Goal: Task Accomplishment & Management: Use online tool/utility

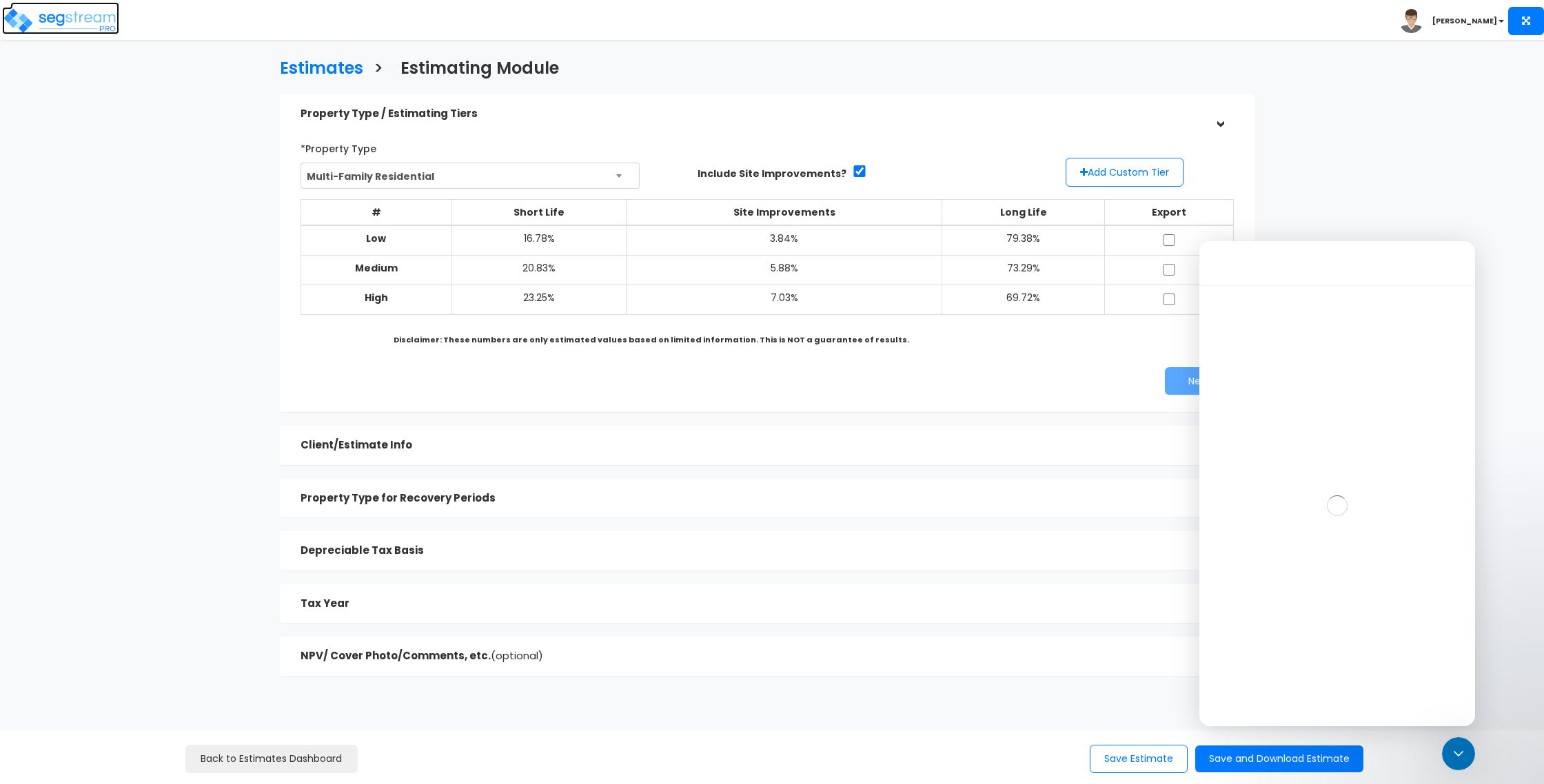
click at [89, 25] on img at bounding box center [61, 21] width 117 height 28
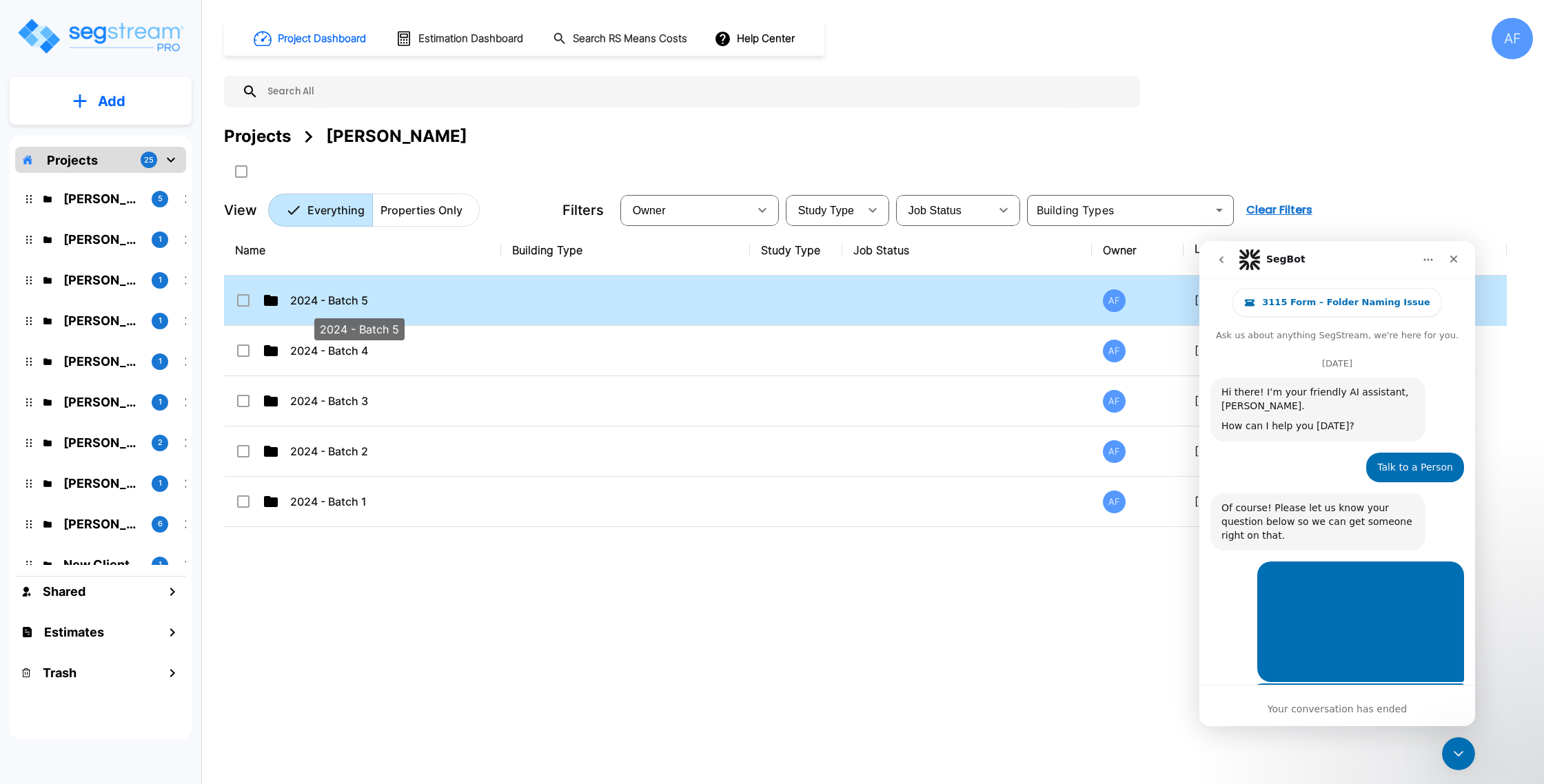
click at [389, 304] on p "2024 - Batch 5" at bounding box center [359, 300] width 138 height 17
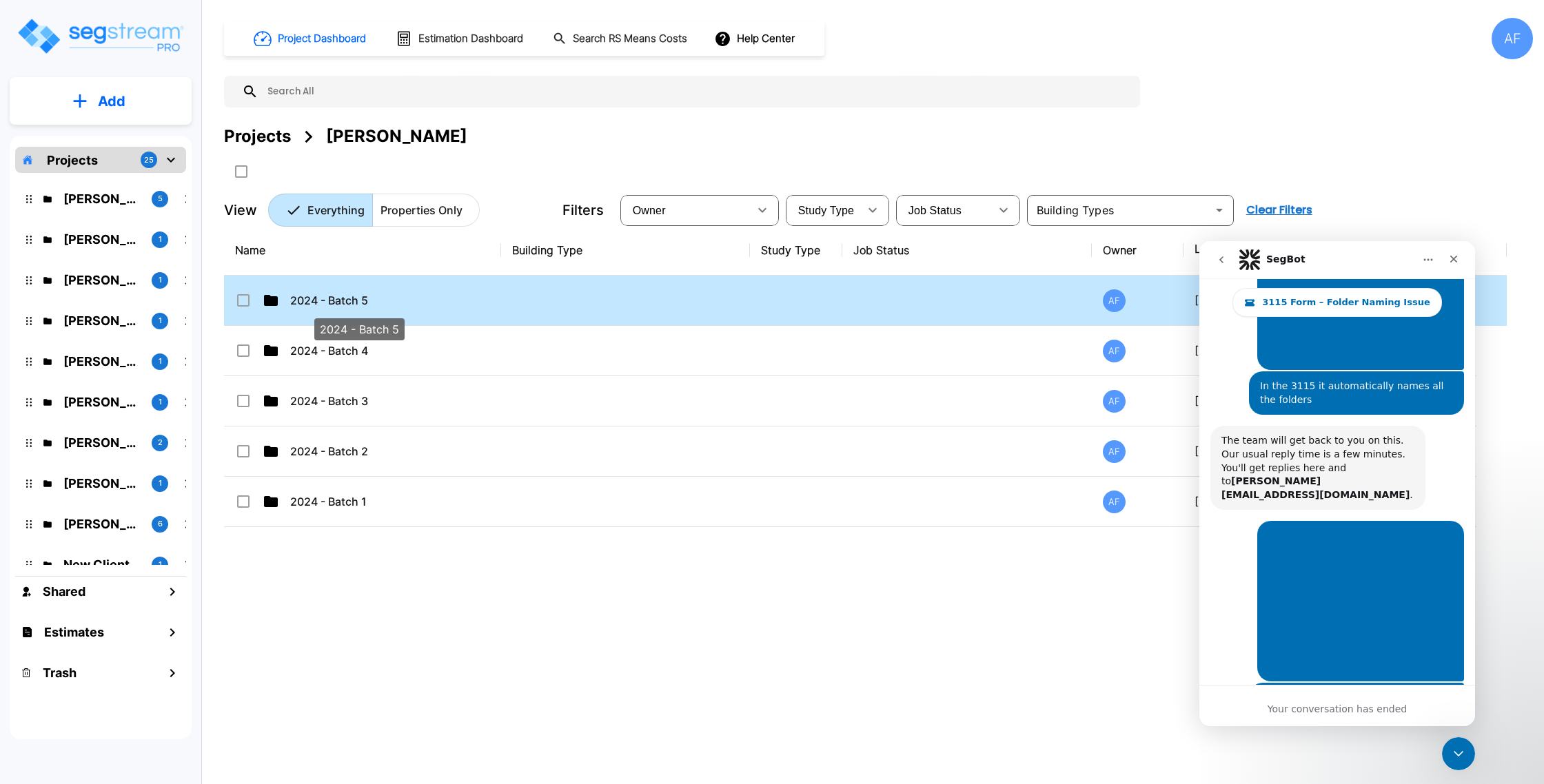
checkbox input "true"
click at [389, 304] on p "2024 - Batch 5" at bounding box center [359, 300] width 138 height 17
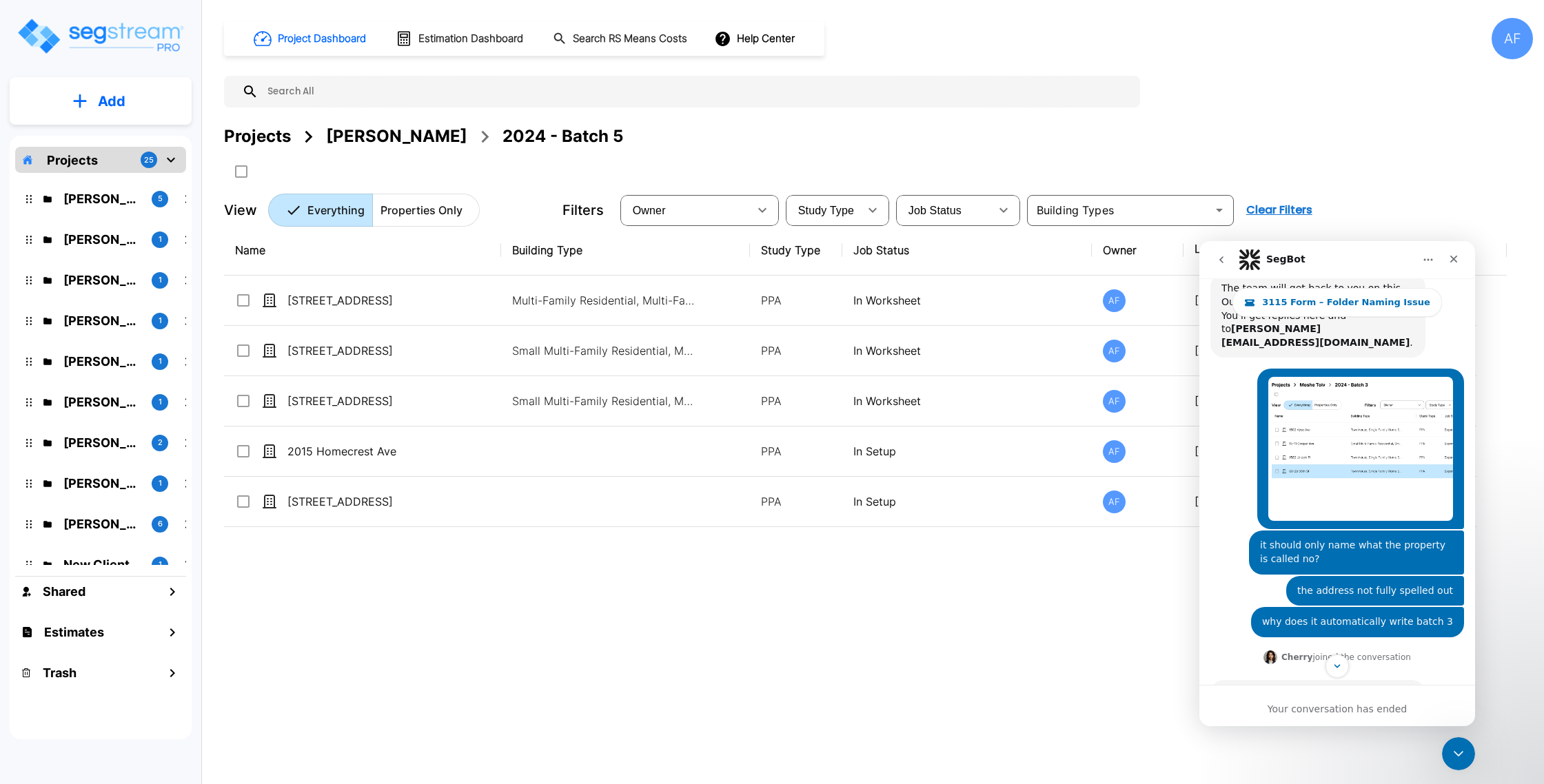
scroll to position [463, 0]
click at [1444, 745] on div "Close Intercom Messenger" at bounding box center [1456, 751] width 33 height 33
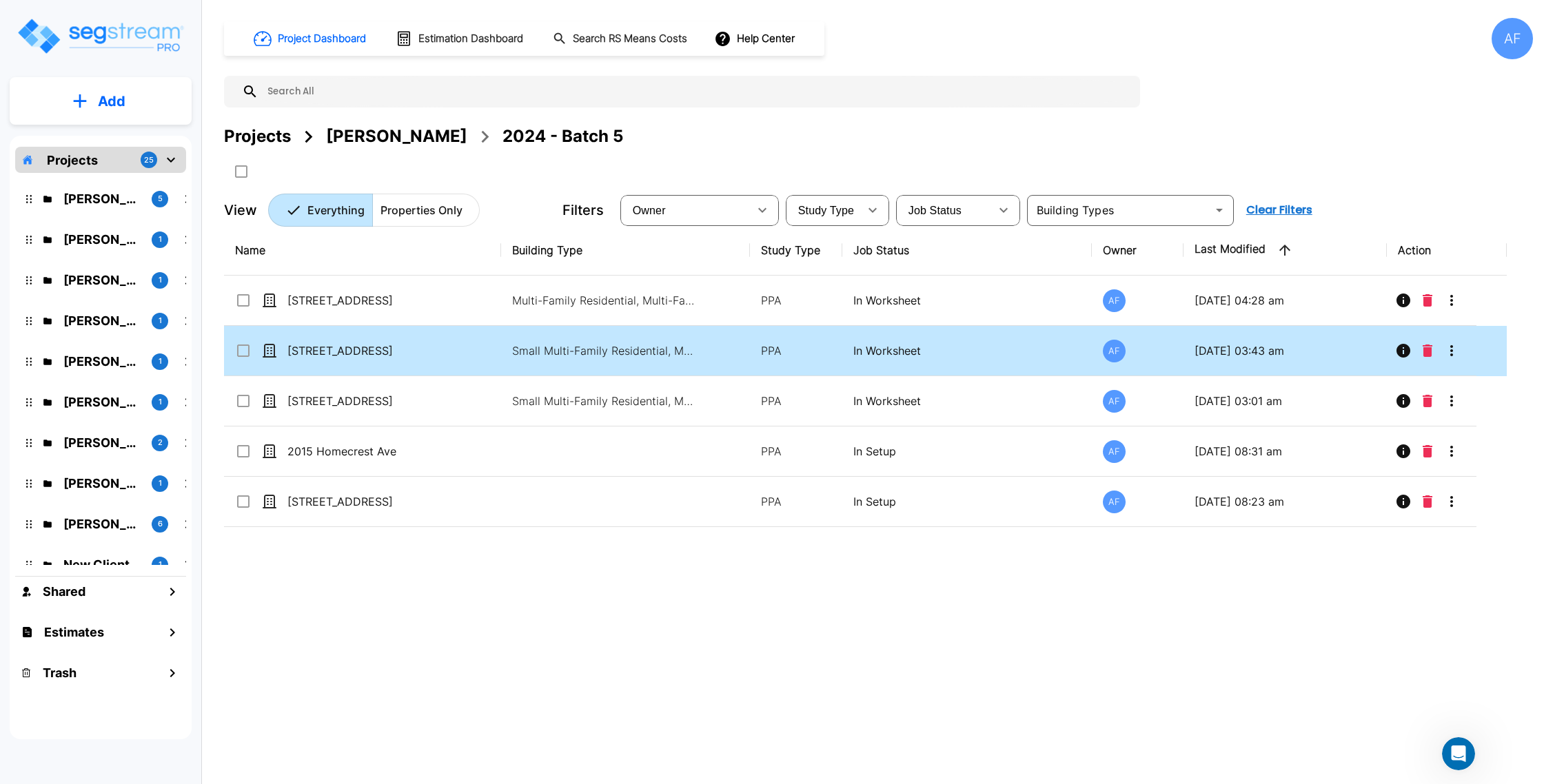
scroll to position [907, 0]
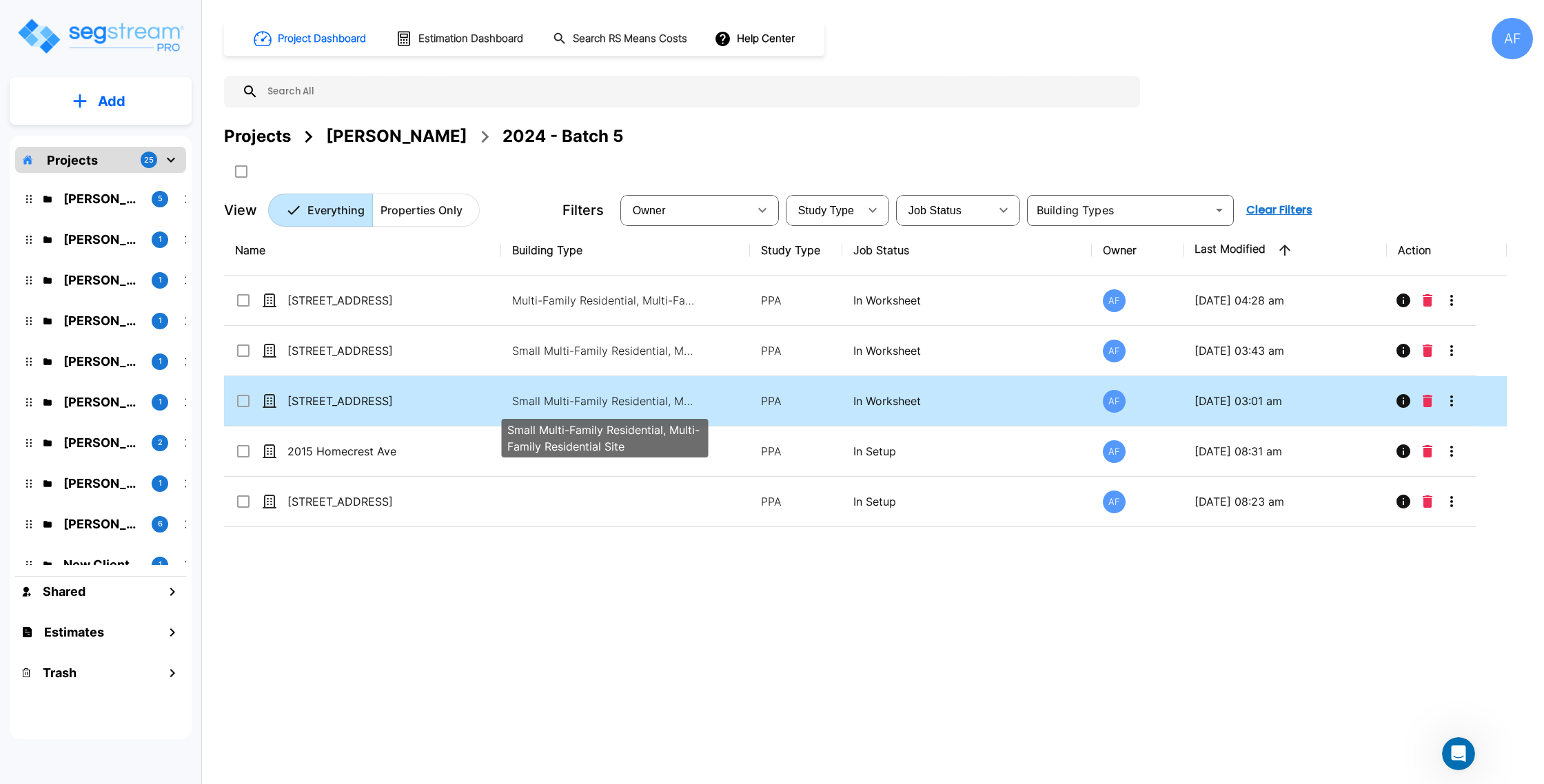
click at [670, 405] on p "Small Multi-Family Residential, Multi-Family Residential Site" at bounding box center [604, 401] width 186 height 17
checkbox input "true"
click at [670, 405] on p "Small Multi-Family Residential, Multi-Family Residential Site" at bounding box center [604, 401] width 186 height 17
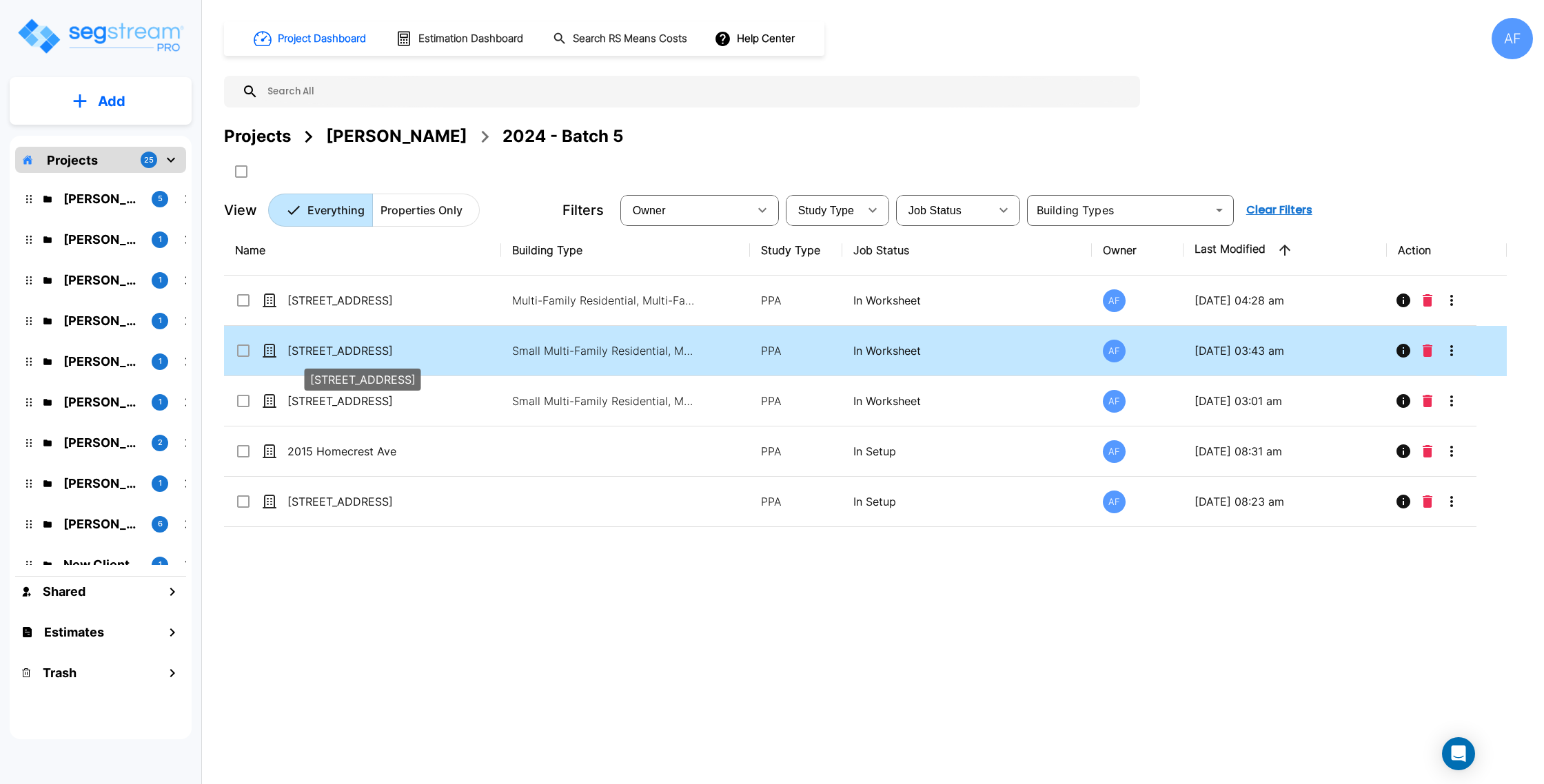
click at [410, 355] on p "[STREET_ADDRESS]" at bounding box center [356, 351] width 138 height 17
checkbox input "true"
click at [410, 355] on p "384 Audubon Ave" at bounding box center [356, 351] width 138 height 17
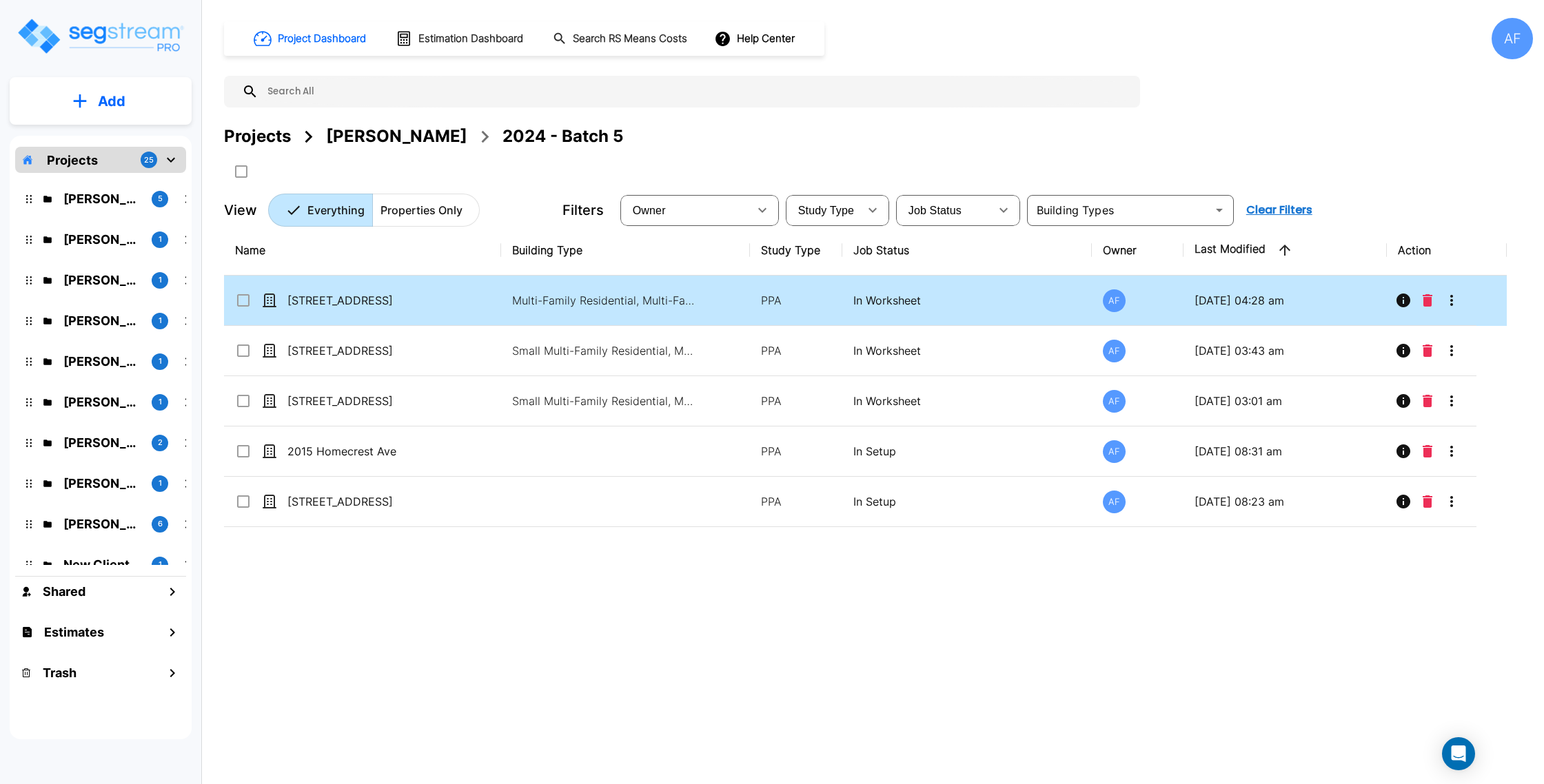
click at [451, 300] on td "[STREET_ADDRESS]" at bounding box center [363, 300] width 277 height 50
checkbox input "true"
click at [451, 300] on td "[STREET_ADDRESS]" at bounding box center [363, 300] width 277 height 50
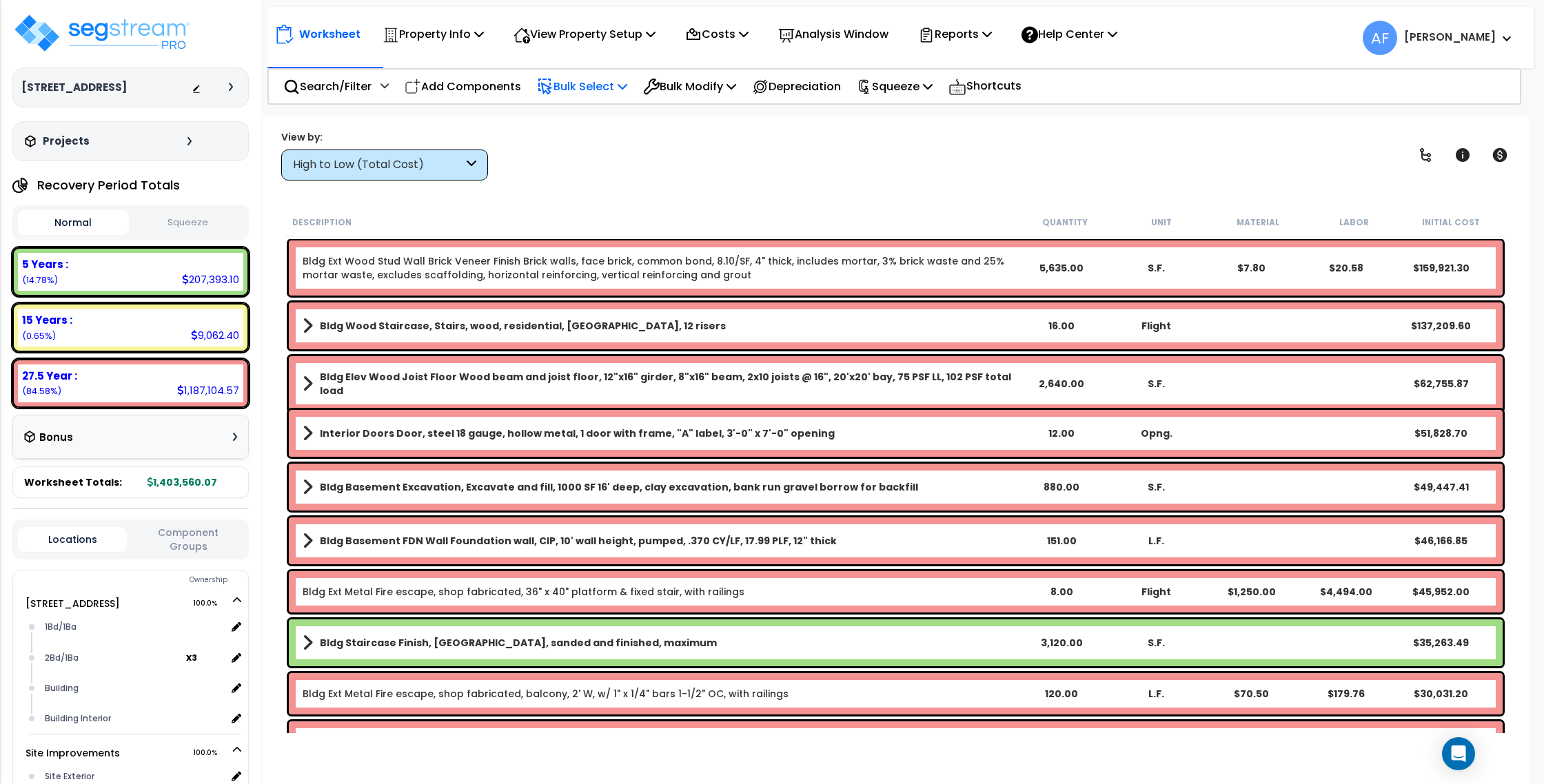
click at [585, 84] on p "Bulk Select" at bounding box center [581, 86] width 90 height 18
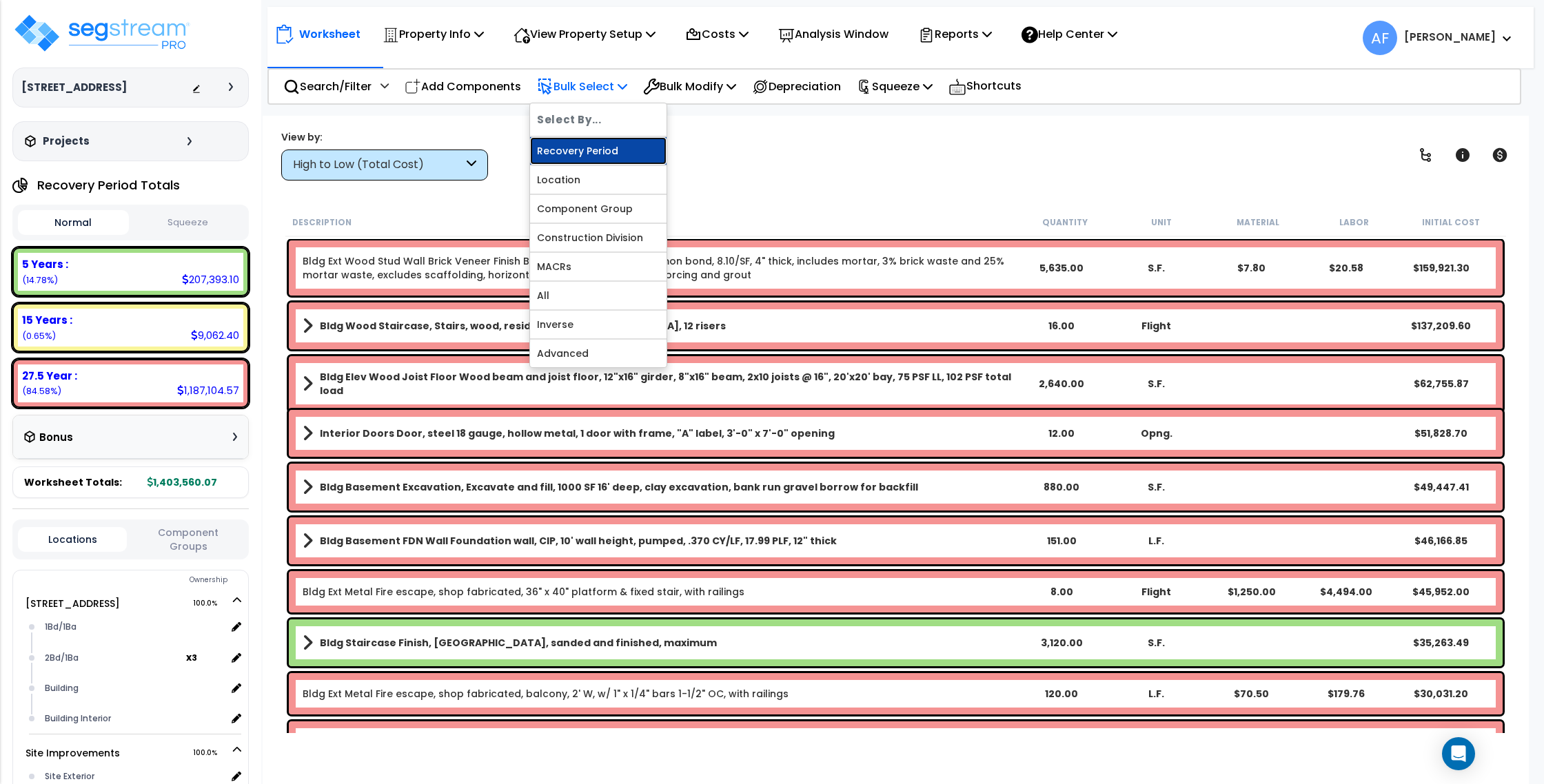
click at [588, 151] on link "Recovery Period" at bounding box center [598, 151] width 136 height 28
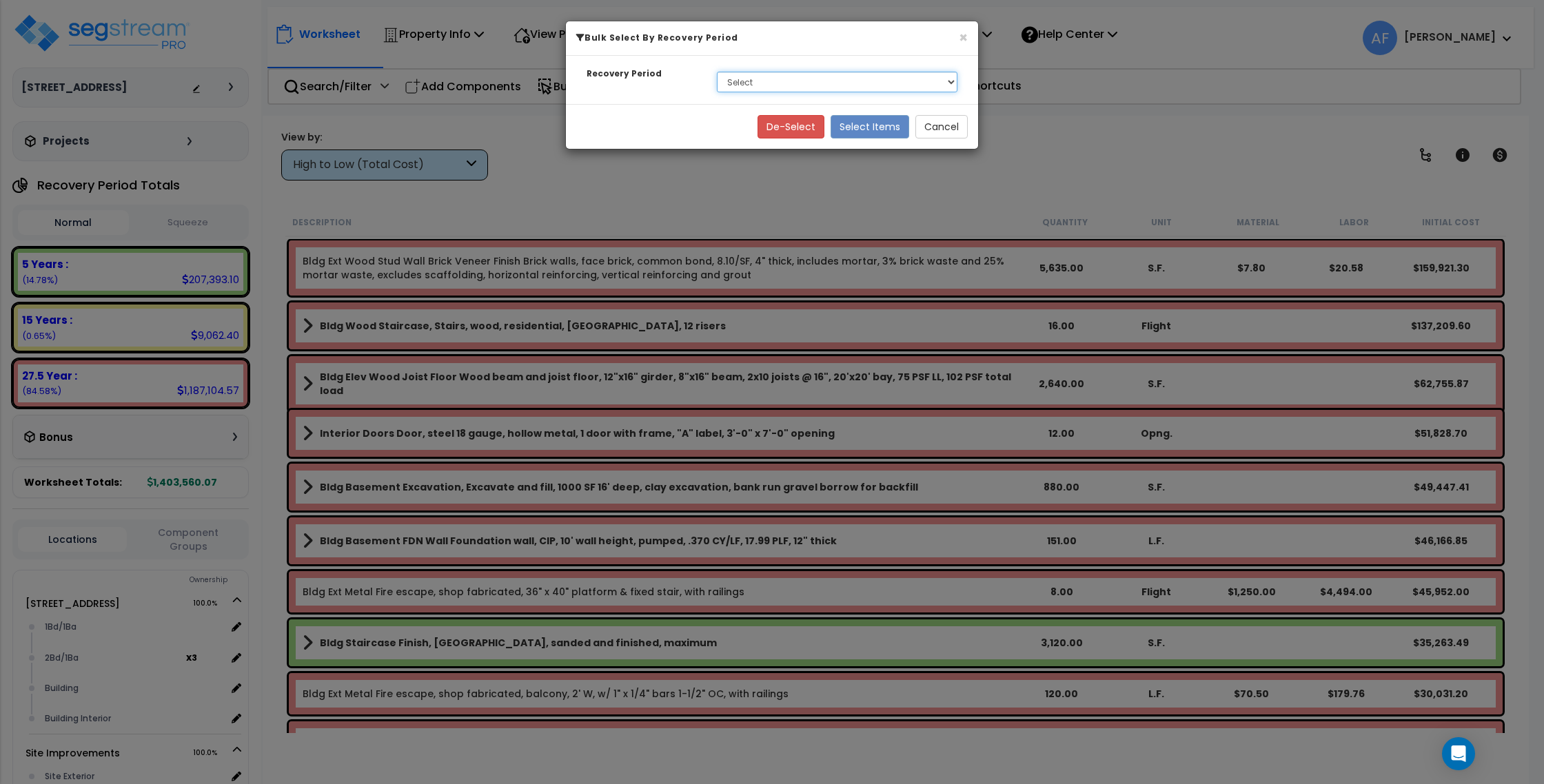
click at [891, 74] on select "Select 5 Years 15 Years 27.5 Year" at bounding box center [837, 82] width 241 height 21
click at [717, 72] on select "Select 5 Years 15 Years 27.5 Year" at bounding box center [837, 82] width 241 height 21
click at [879, 70] on div "Select 5 Years 15 Years 27.5 Year" at bounding box center [837, 82] width 261 height 32
click at [882, 80] on select "Select 5 Years 15 Years 27.5 Year" at bounding box center [837, 82] width 241 height 21
select select "275Y"
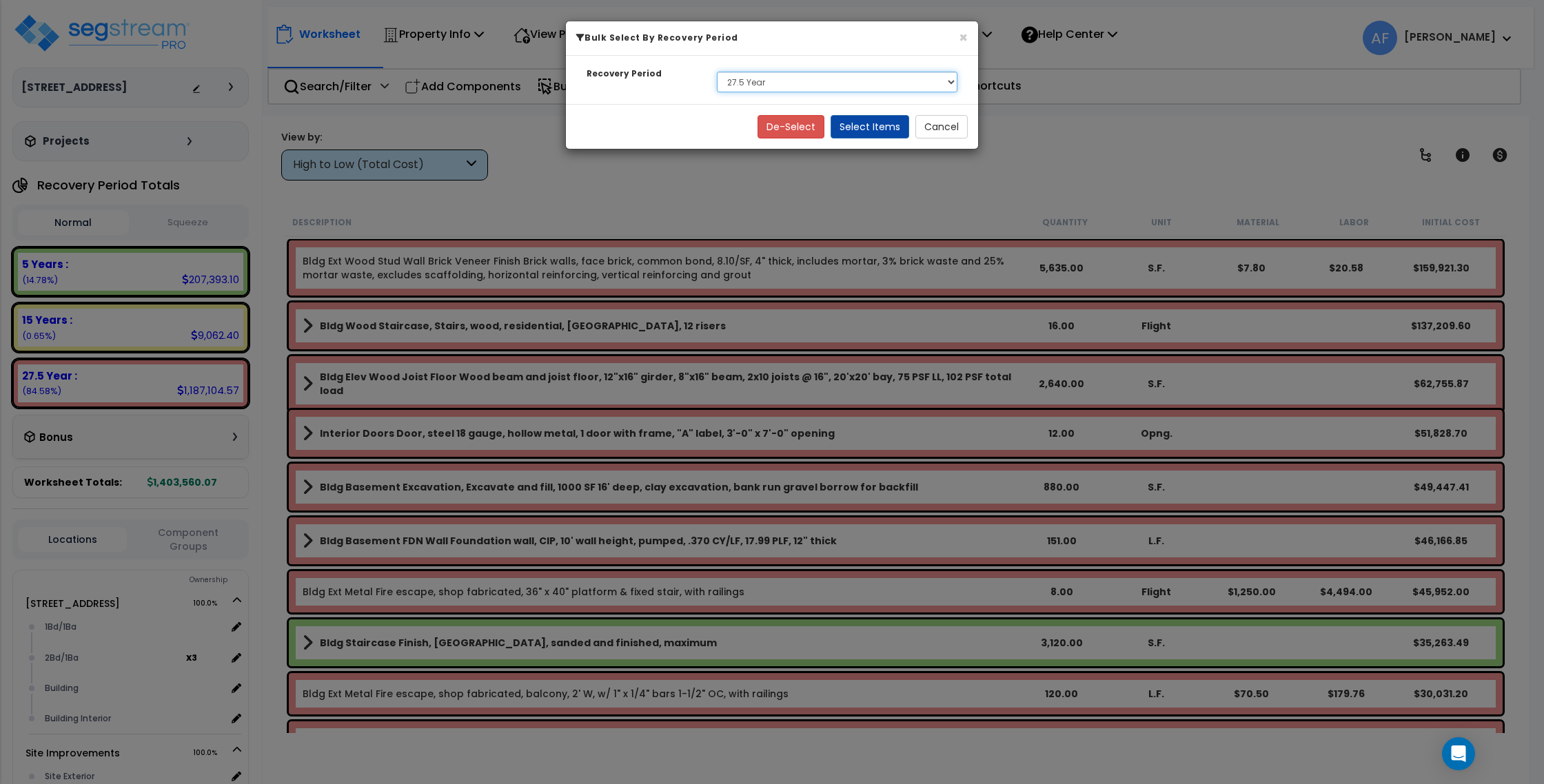
click at [717, 72] on select "Select 5 Years 15 Years 27.5 Year" at bounding box center [837, 82] width 241 height 21
click at [867, 128] on button "Select Items" at bounding box center [870, 126] width 79 height 23
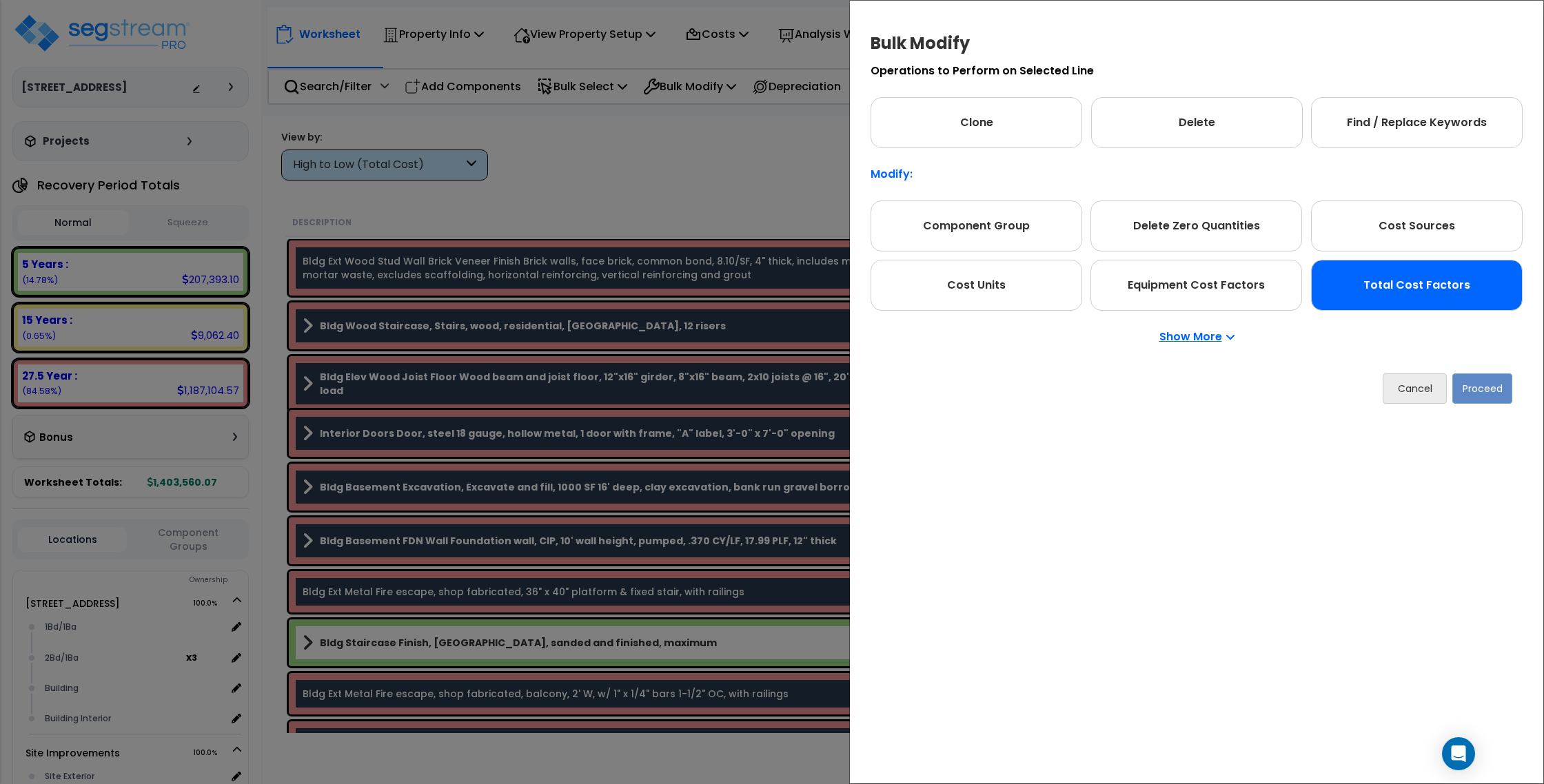
click at [1478, 291] on div "Total Cost Factors" at bounding box center [1416, 285] width 211 height 51
click at [1479, 389] on button "Proceed" at bounding box center [1482, 389] width 60 height 30
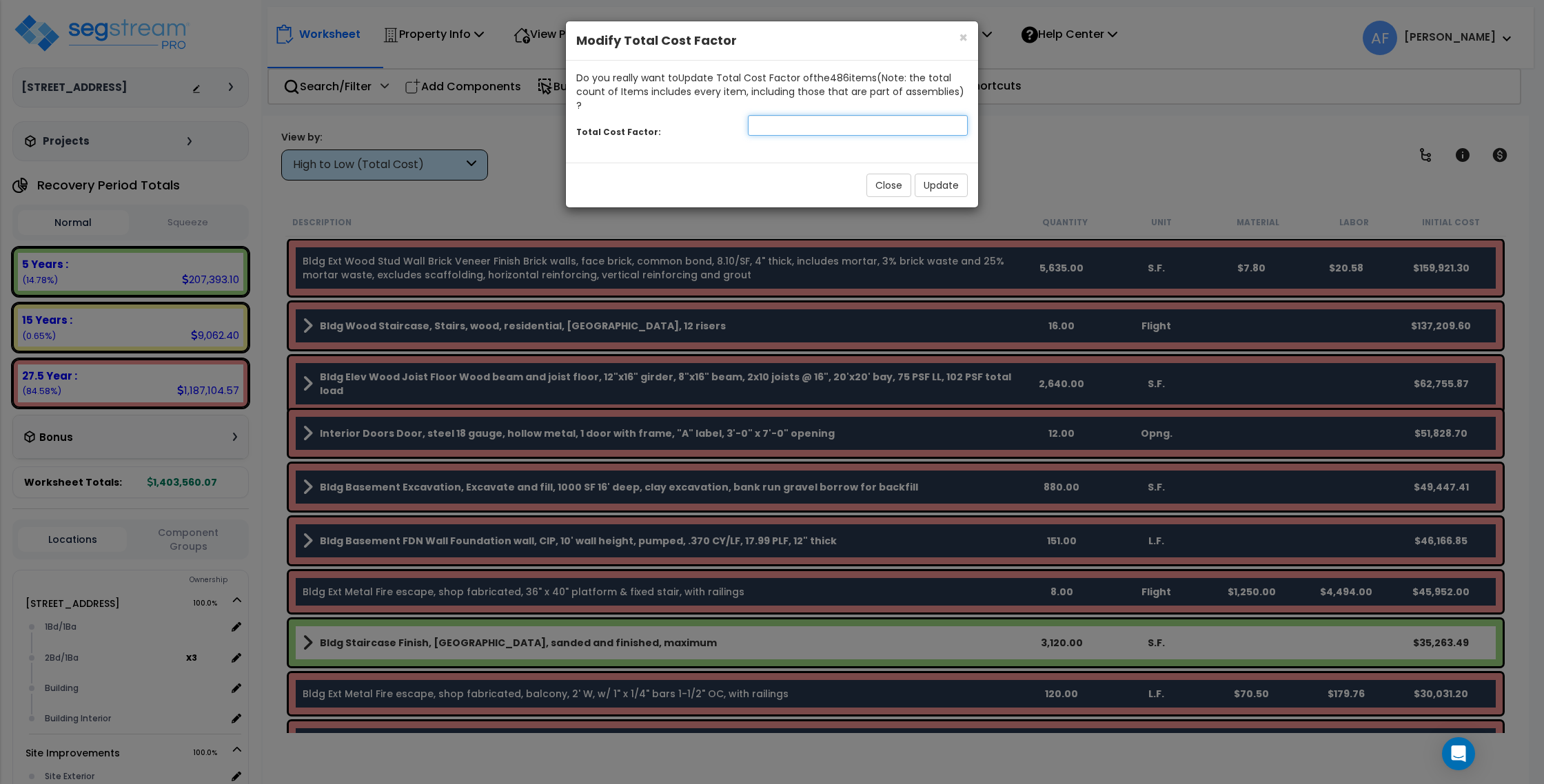
click at [782, 115] on input "number" at bounding box center [858, 125] width 220 height 21
type input ".95"
click at [934, 174] on button "Update" at bounding box center [941, 185] width 53 height 23
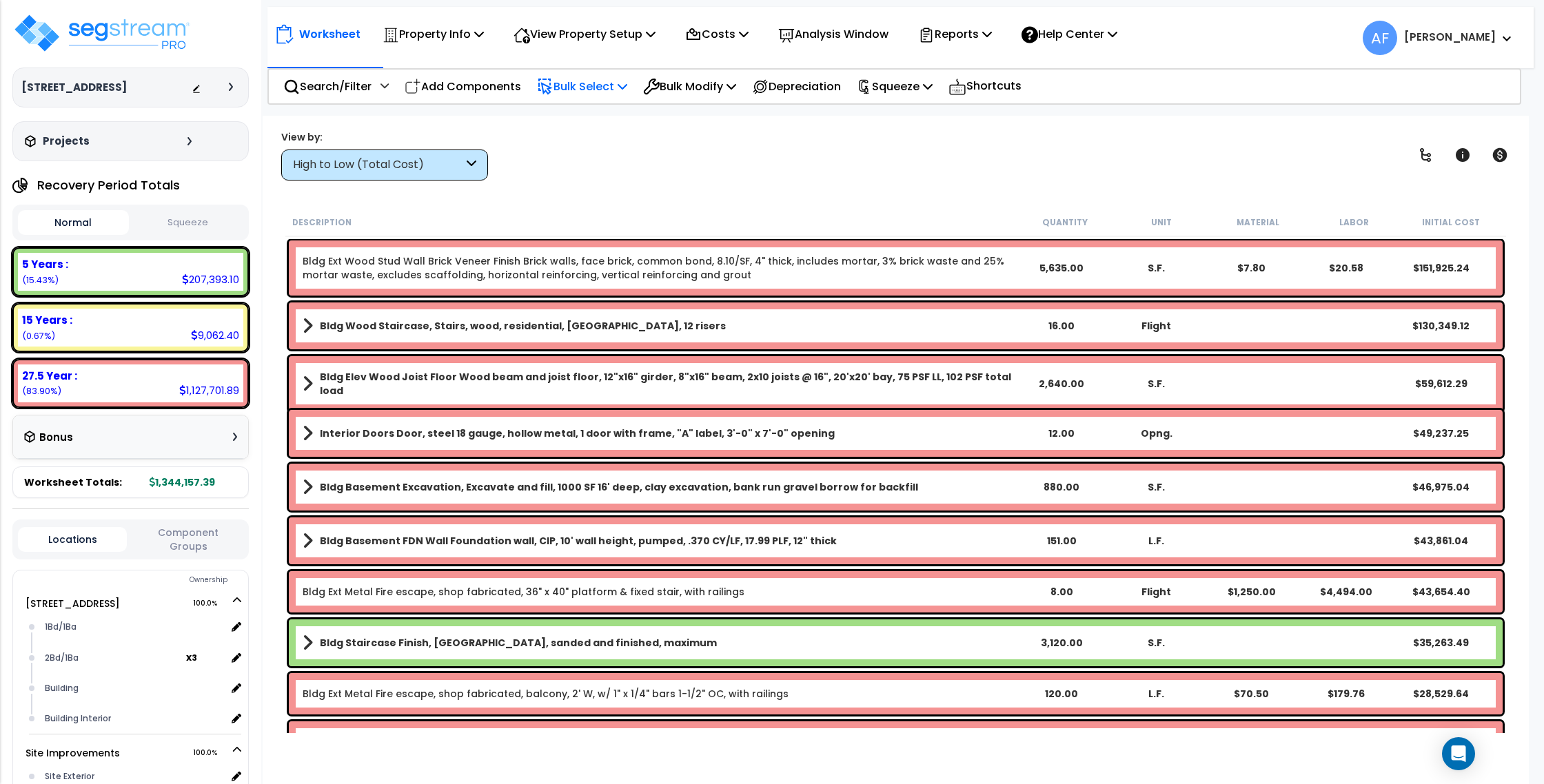
click at [577, 84] on p "Bulk Select" at bounding box center [581, 86] width 90 height 18
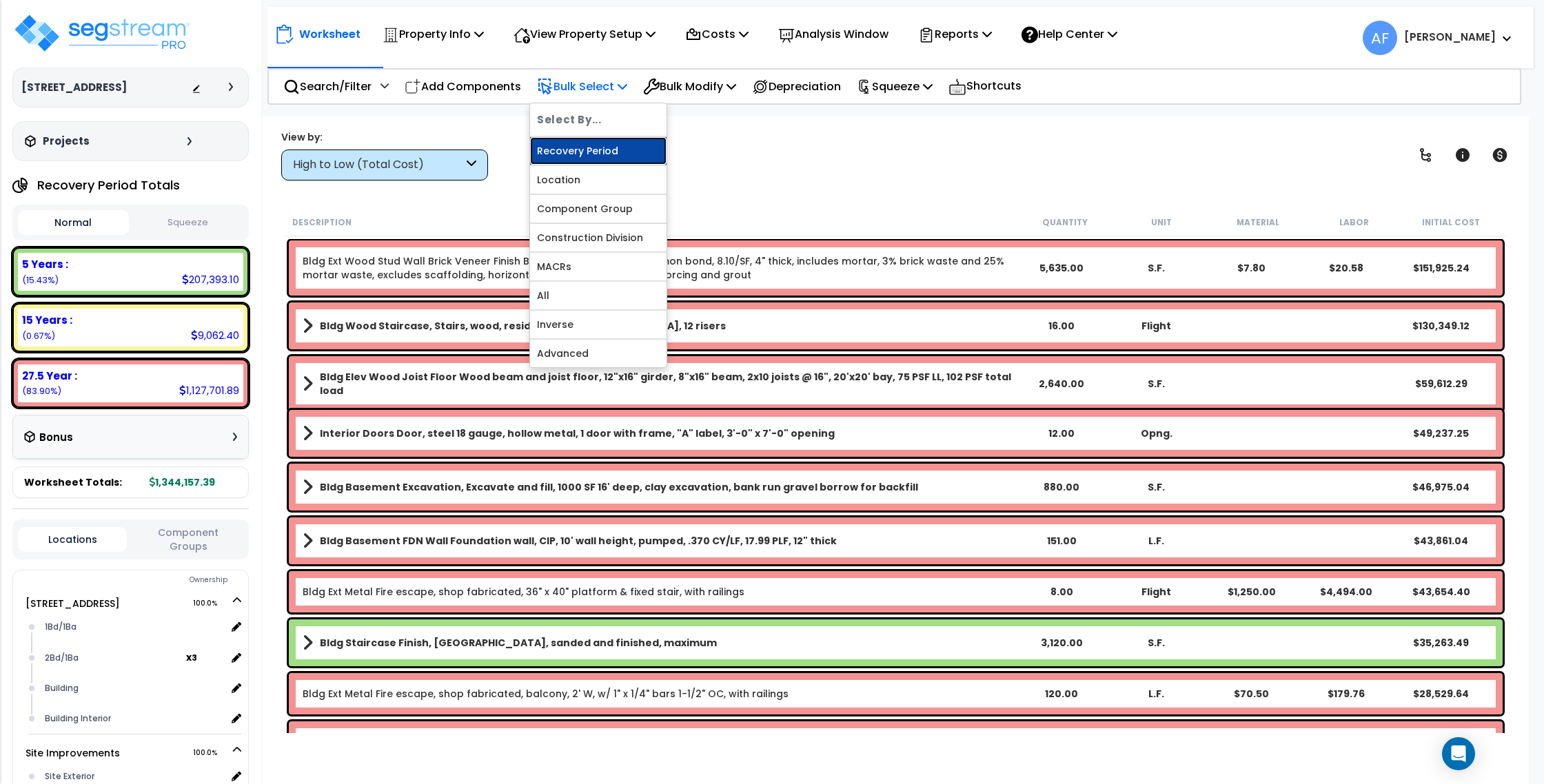
click at [591, 147] on link "Recovery Period" at bounding box center [598, 151] width 136 height 28
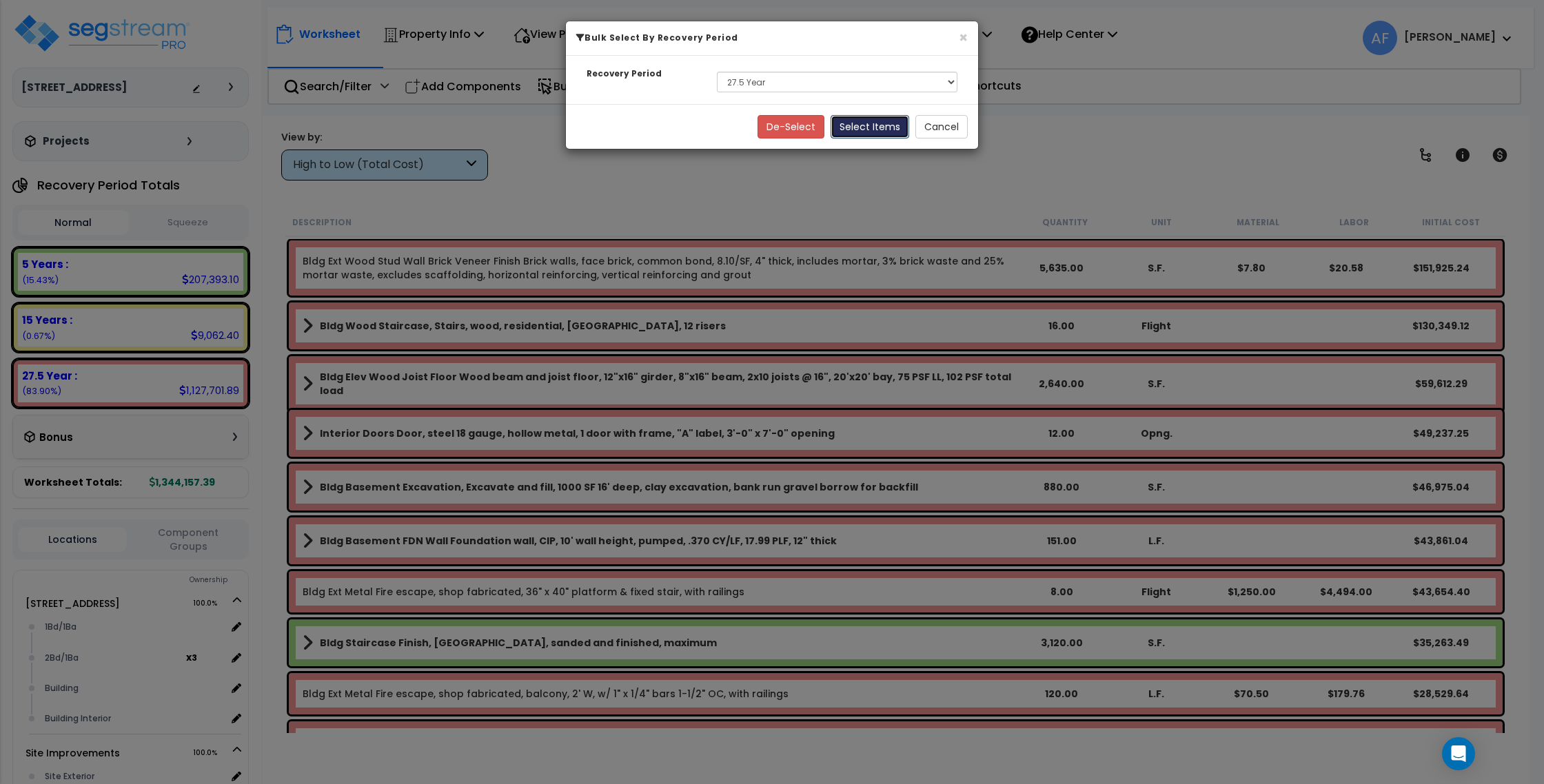
click at [878, 127] on button "Select Items" at bounding box center [870, 126] width 79 height 23
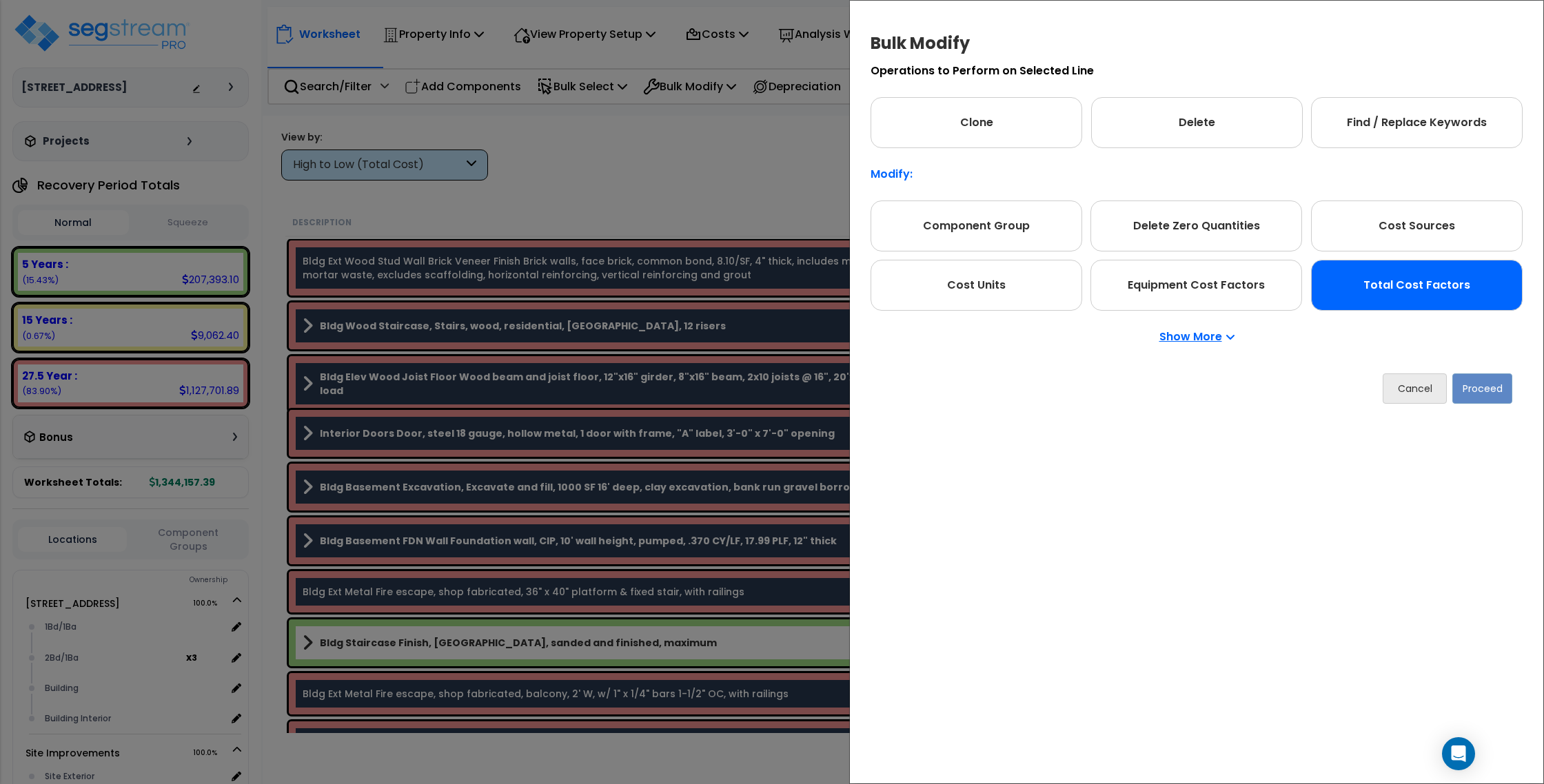
click at [1350, 286] on div "Total Cost Factors" at bounding box center [1416, 285] width 211 height 51
click at [1477, 390] on button "Proceed" at bounding box center [1482, 389] width 60 height 30
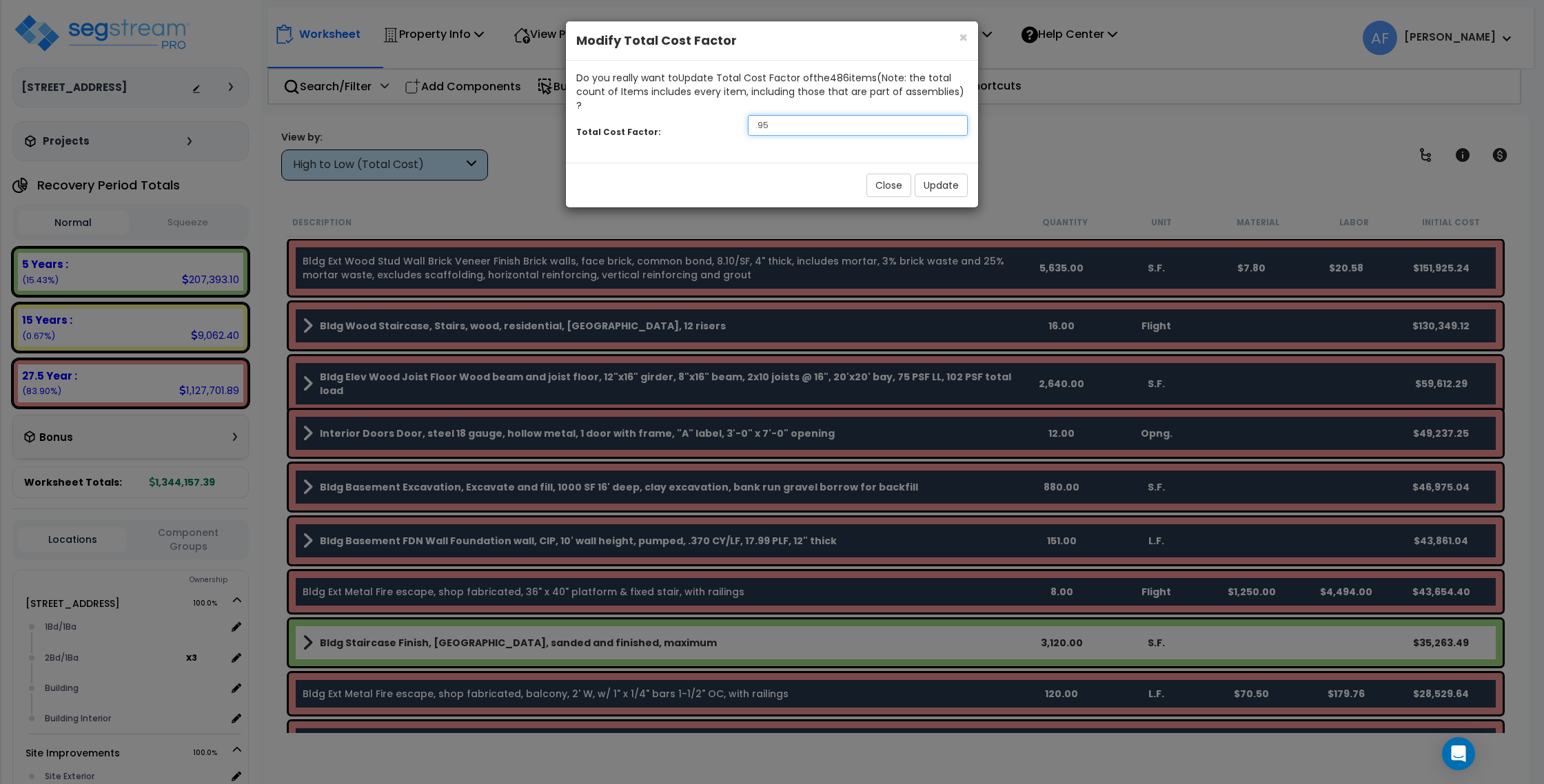
click at [780, 115] on input ".95" at bounding box center [858, 125] width 220 height 21
type input "1"
click at [920, 174] on button "Update" at bounding box center [941, 185] width 53 height 23
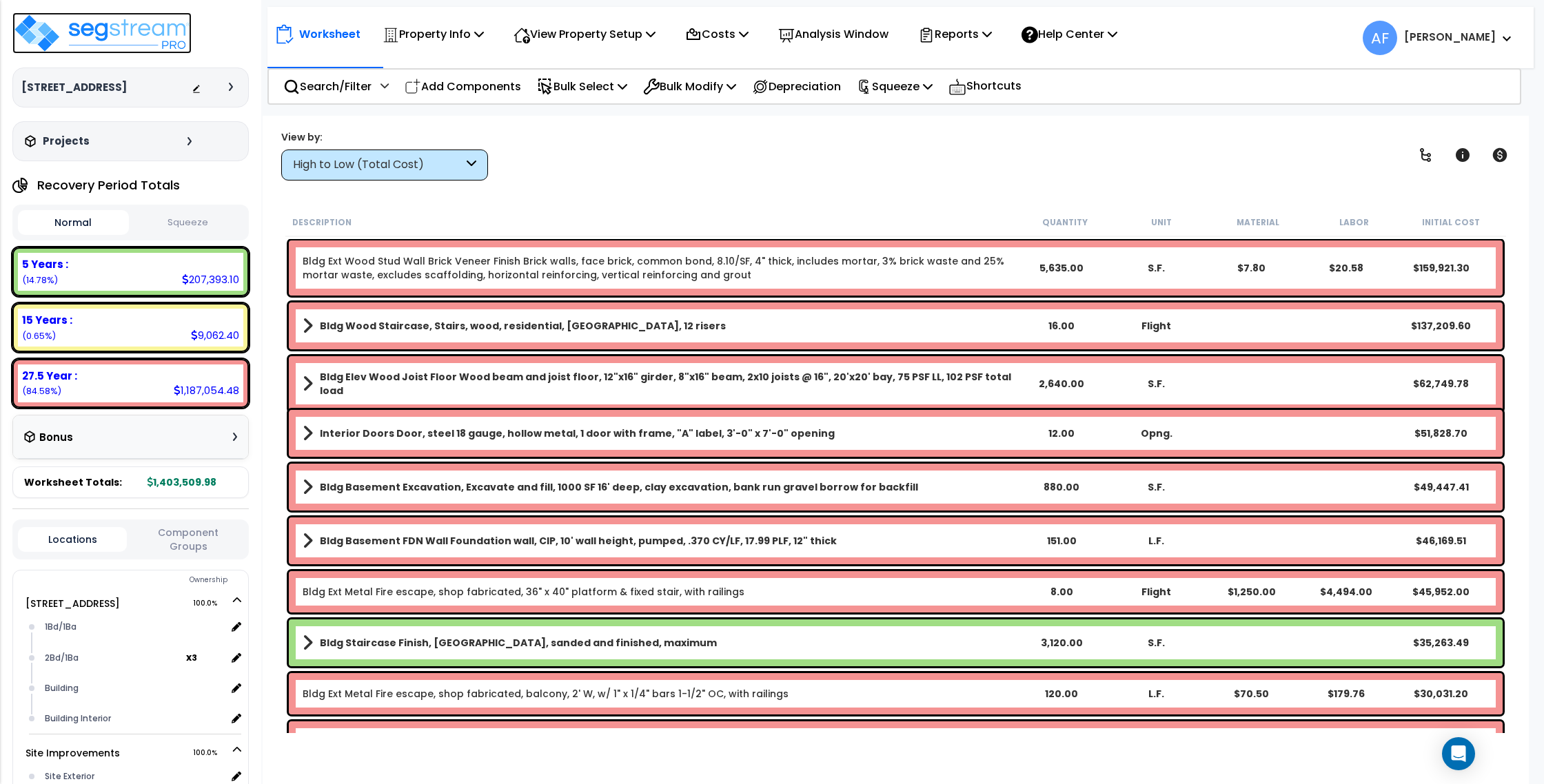
click at [160, 41] on img at bounding box center [102, 33] width 179 height 41
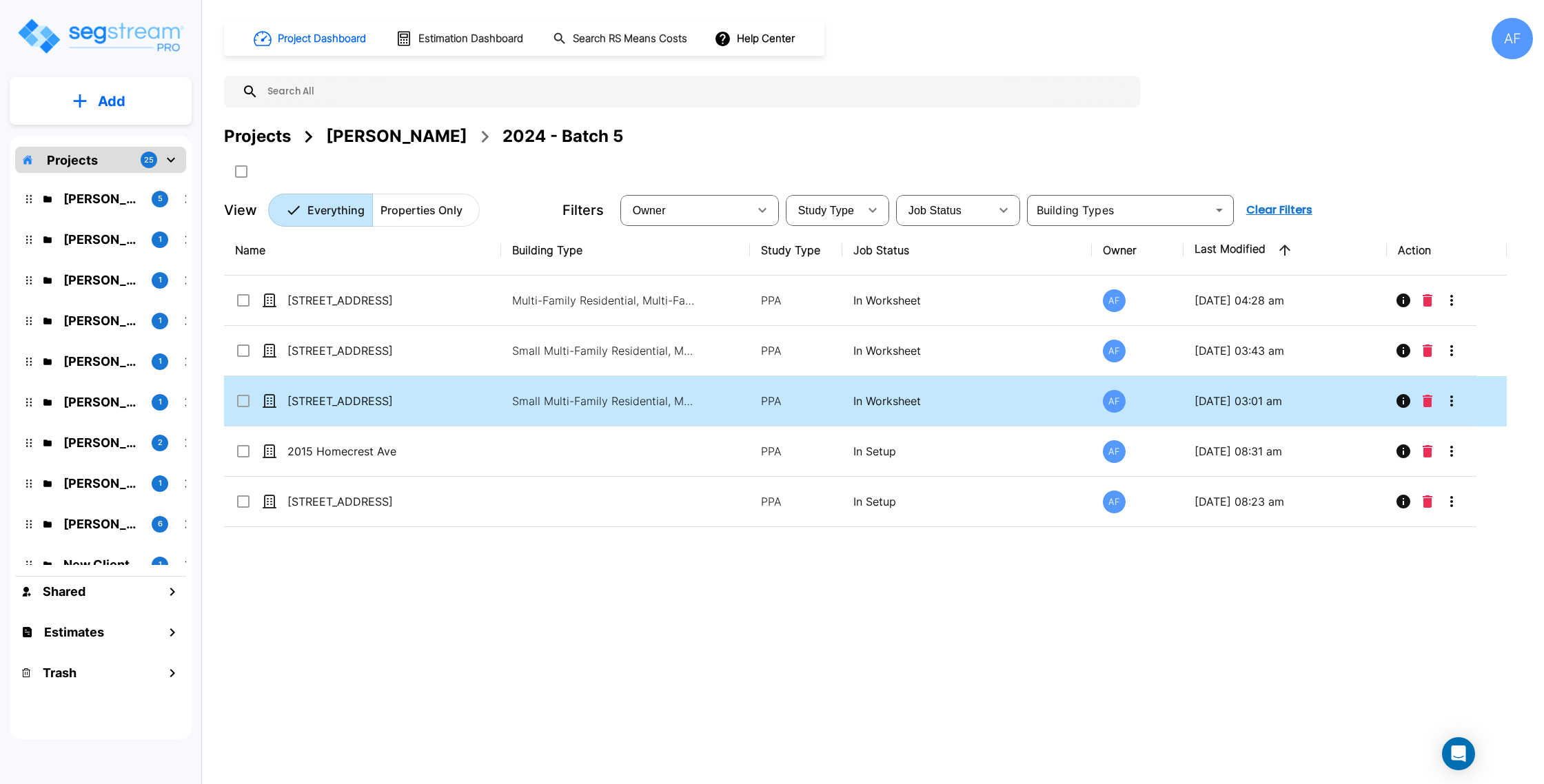
click at [391, 389] on td "[STREET_ADDRESS]" at bounding box center [363, 401] width 277 height 50
checkbox input "true"
click at [391, 389] on td "[STREET_ADDRESS]" at bounding box center [363, 401] width 277 height 50
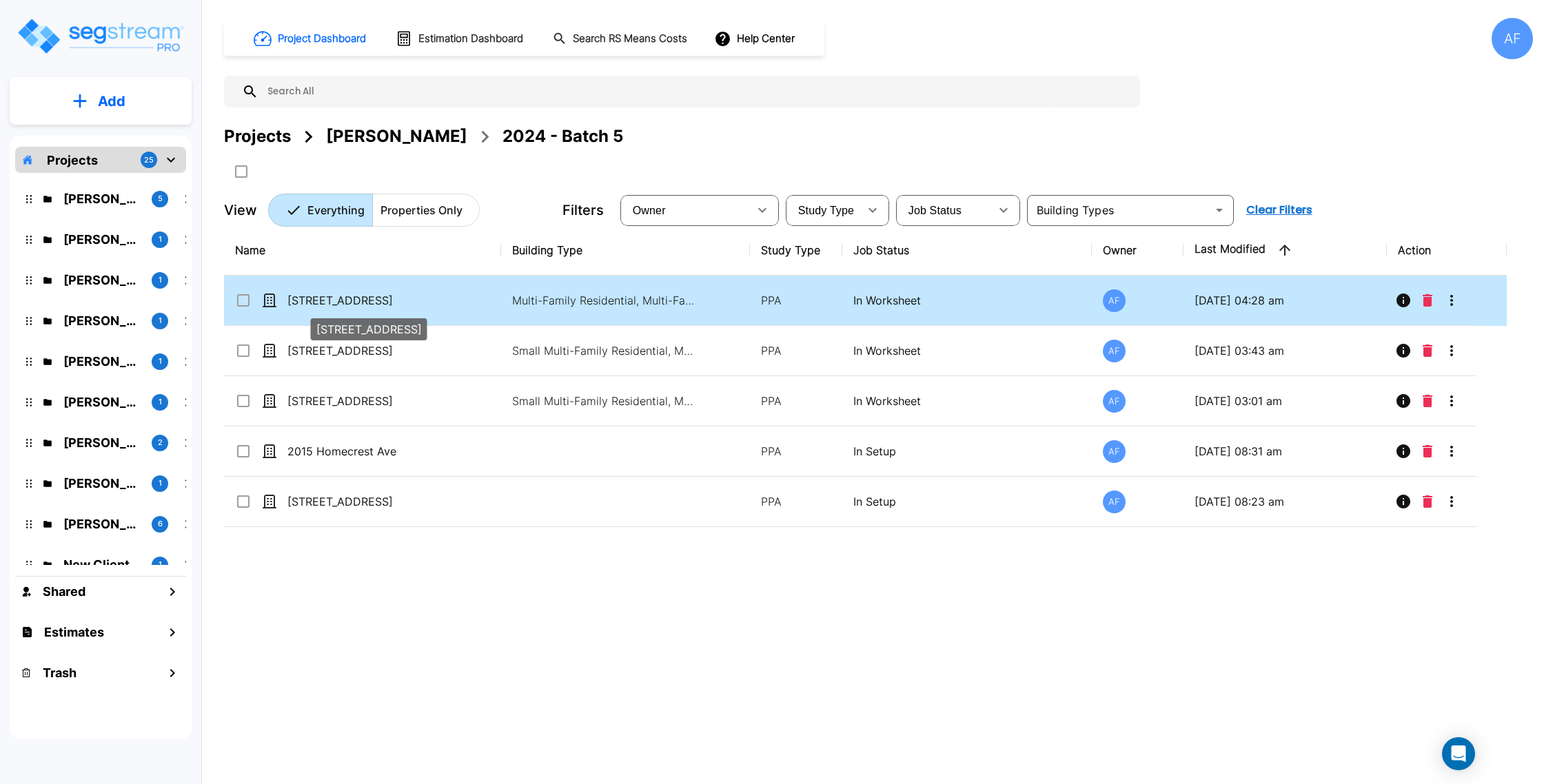
click at [395, 299] on p "[STREET_ADDRESS]" at bounding box center [356, 300] width 138 height 17
checkbox input "true"
click at [395, 299] on p "[STREET_ADDRESS]" at bounding box center [356, 300] width 138 height 17
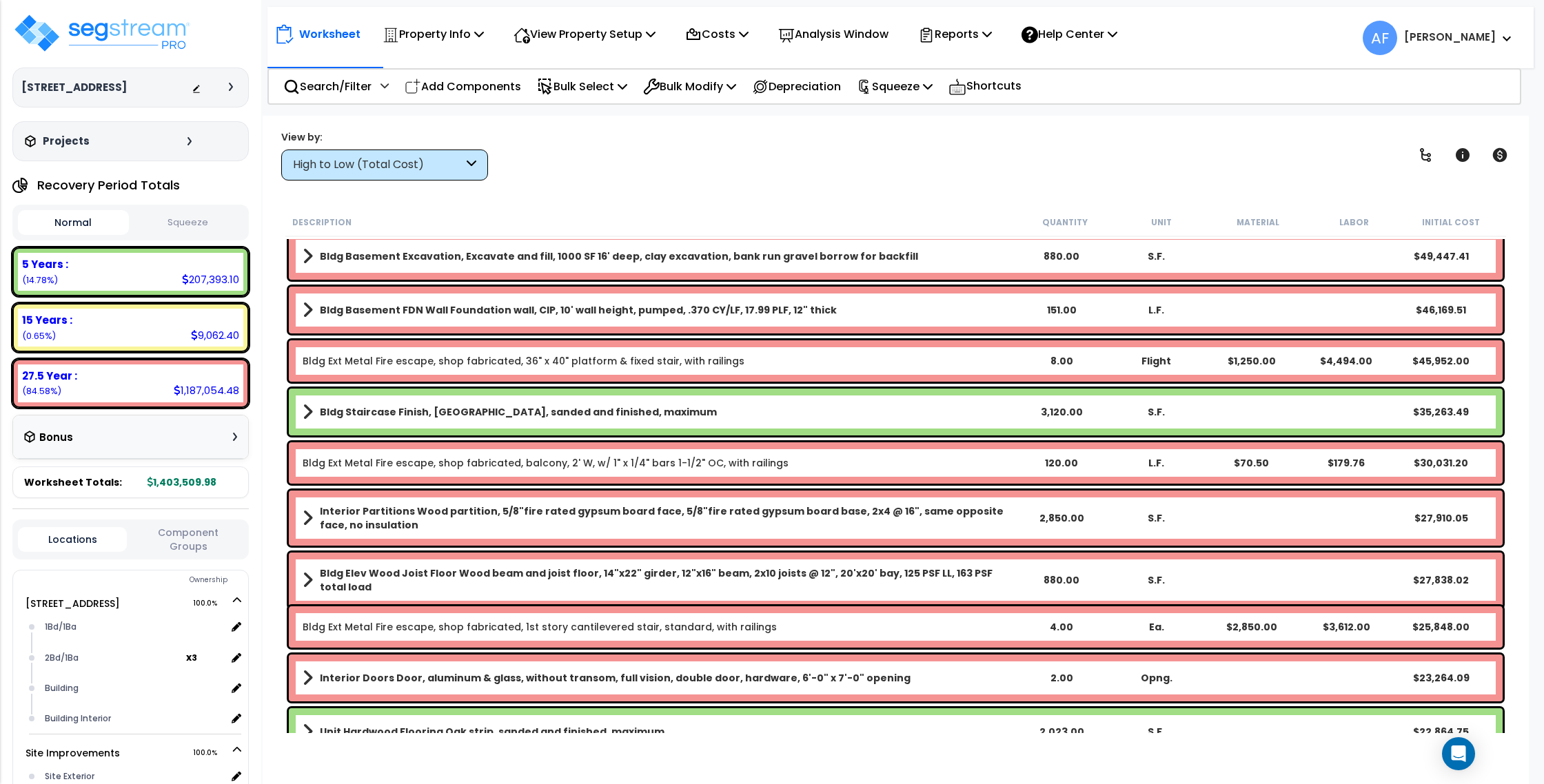
scroll to position [265, 0]
